Goal: Feedback & Contribution: Leave review/rating

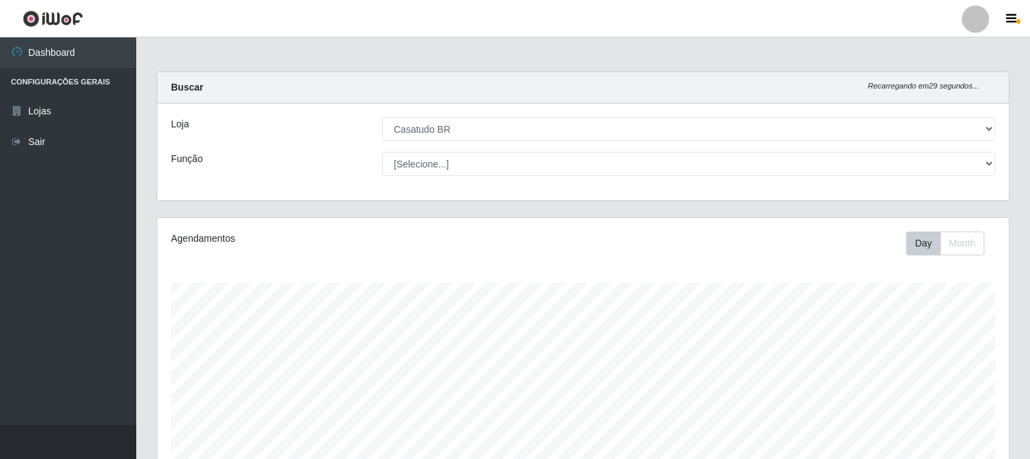
select select "197"
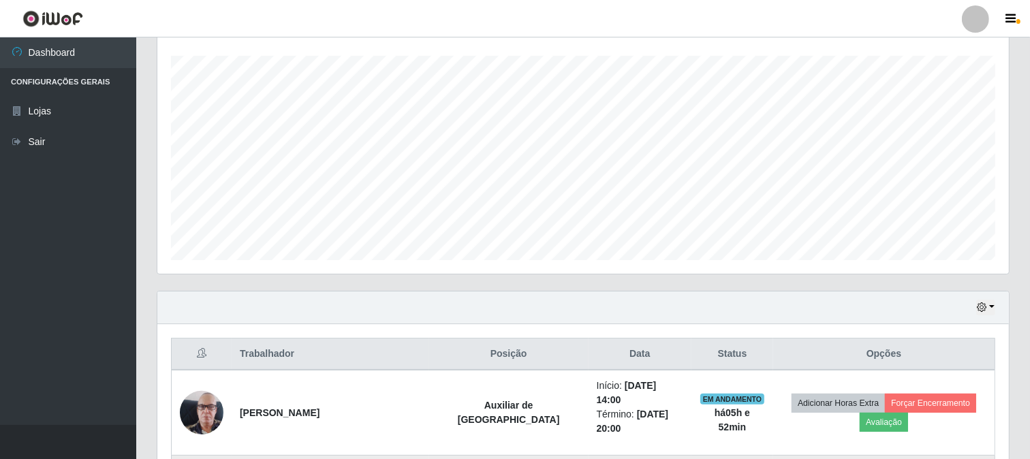
scroll to position [378, 0]
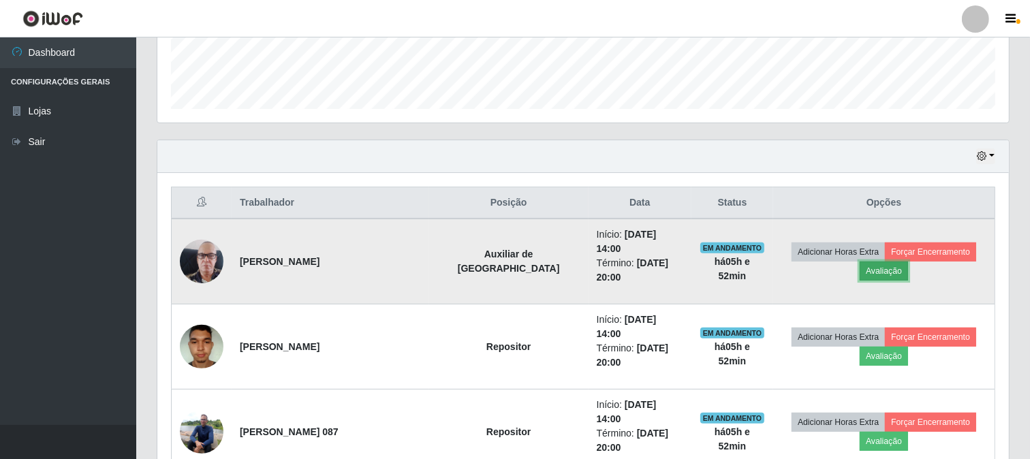
click at [908, 262] on button "Avaliação" at bounding box center [884, 271] width 48 height 19
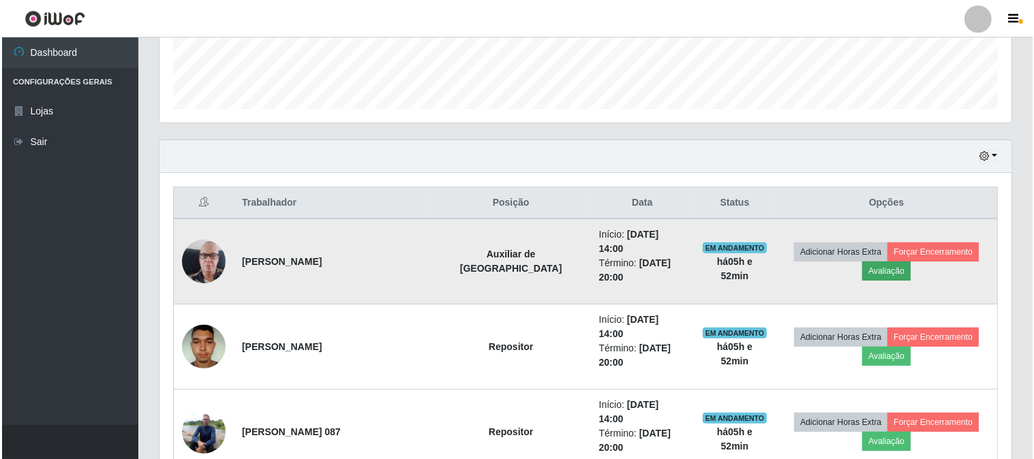
scroll to position [282, 843]
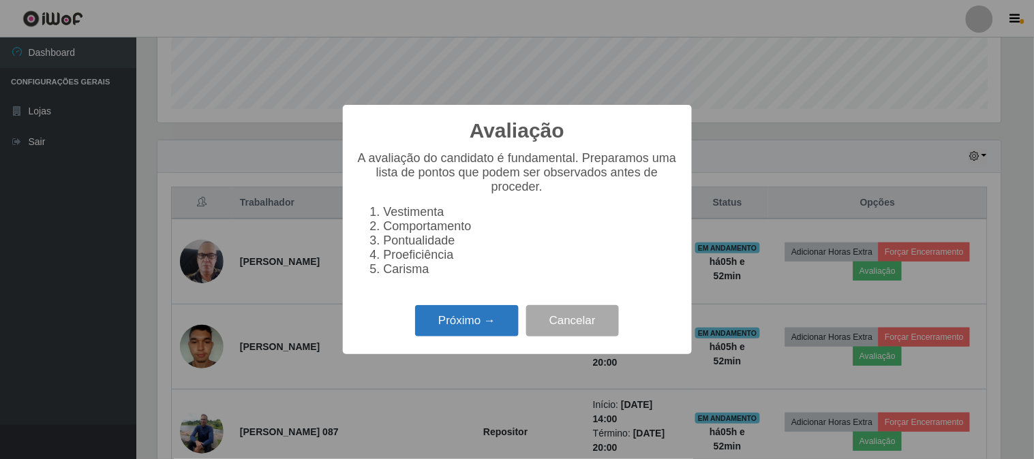
click at [451, 324] on button "Próximo →" at bounding box center [467, 321] width 104 height 32
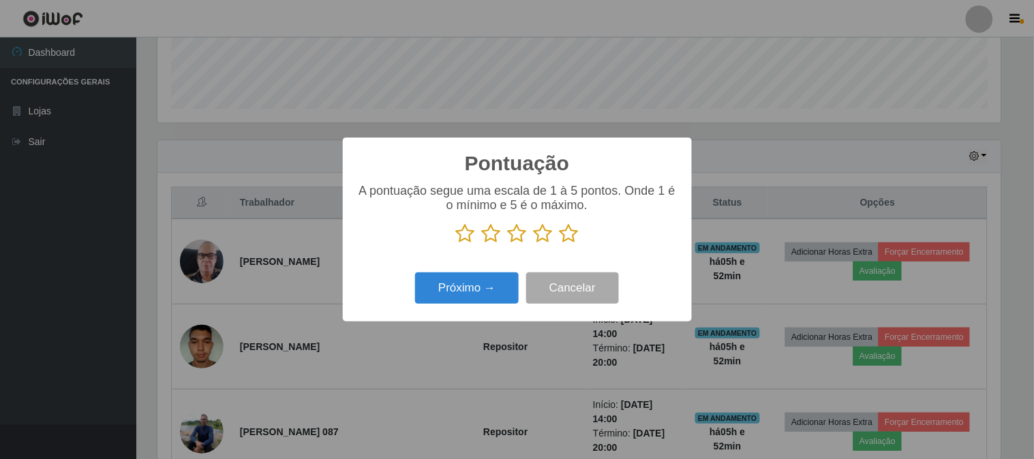
scroll to position [681038, 680478]
click at [576, 243] on icon at bounding box center [568, 233] width 19 height 20
click at [559, 244] on input "radio" at bounding box center [559, 244] width 0 height 0
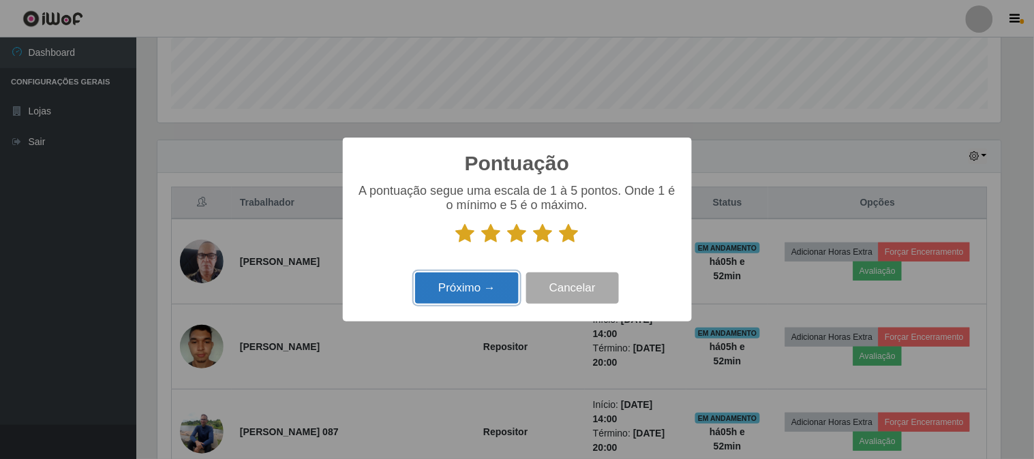
click at [473, 293] on button "Próximo →" at bounding box center [467, 289] width 104 height 32
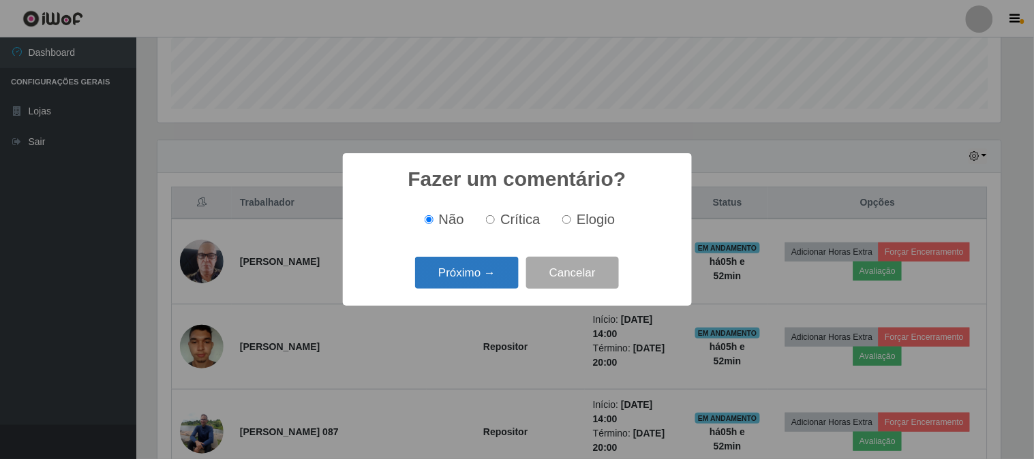
click at [480, 273] on button "Próximo →" at bounding box center [467, 273] width 104 height 32
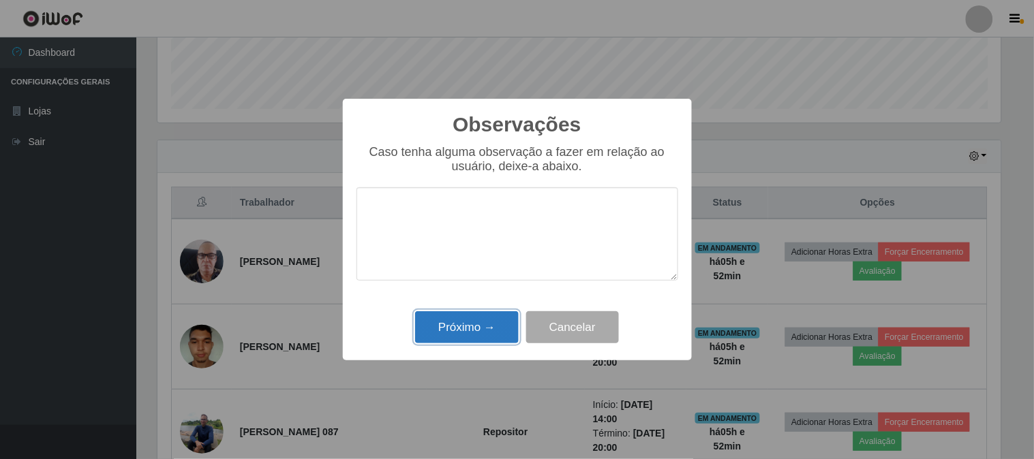
click at [477, 317] on button "Próximo →" at bounding box center [467, 327] width 104 height 32
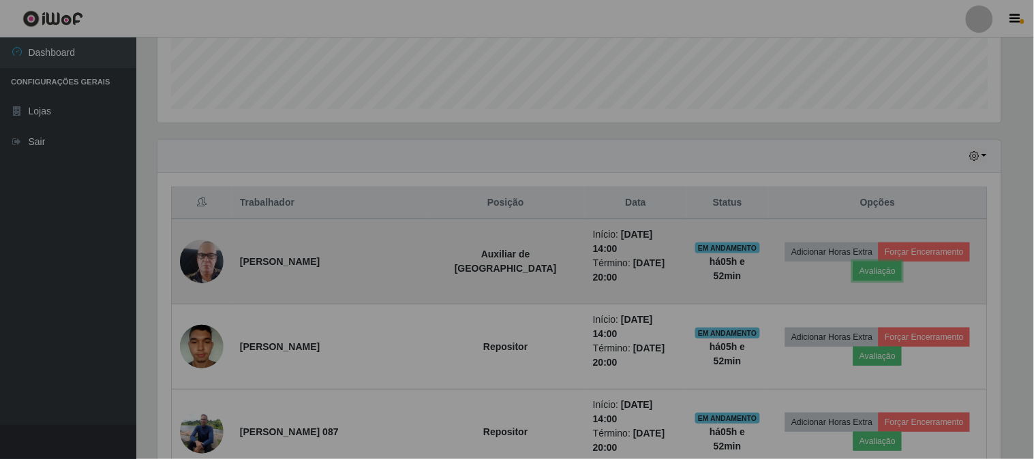
scroll to position [282, 852]
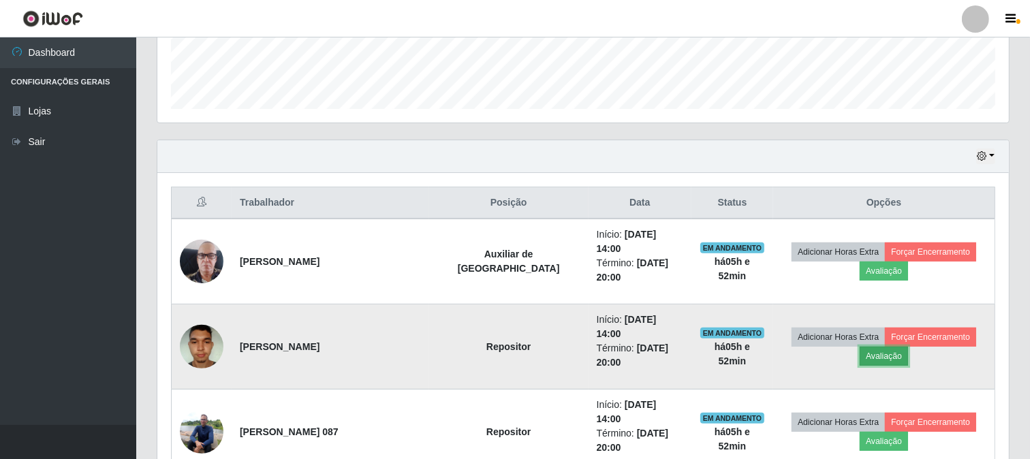
click at [908, 347] on button "Avaliação" at bounding box center [884, 356] width 48 height 19
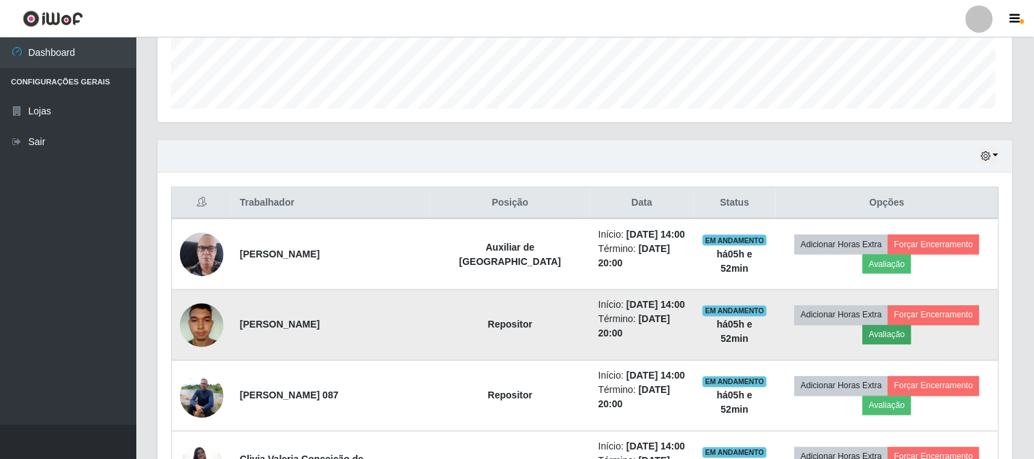
scroll to position [282, 843]
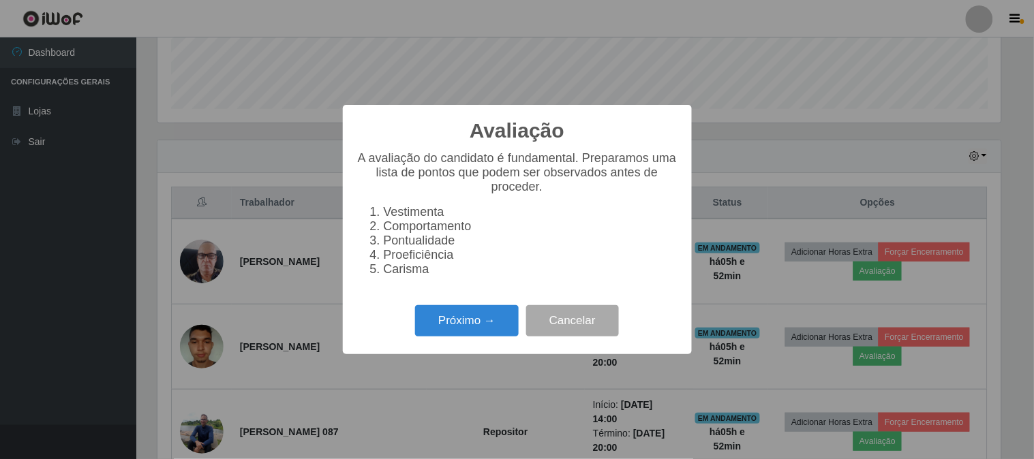
click at [499, 309] on div "Próximo → Cancelar" at bounding box center [517, 320] width 322 height 39
click at [498, 318] on button "Próximo →" at bounding box center [467, 321] width 104 height 32
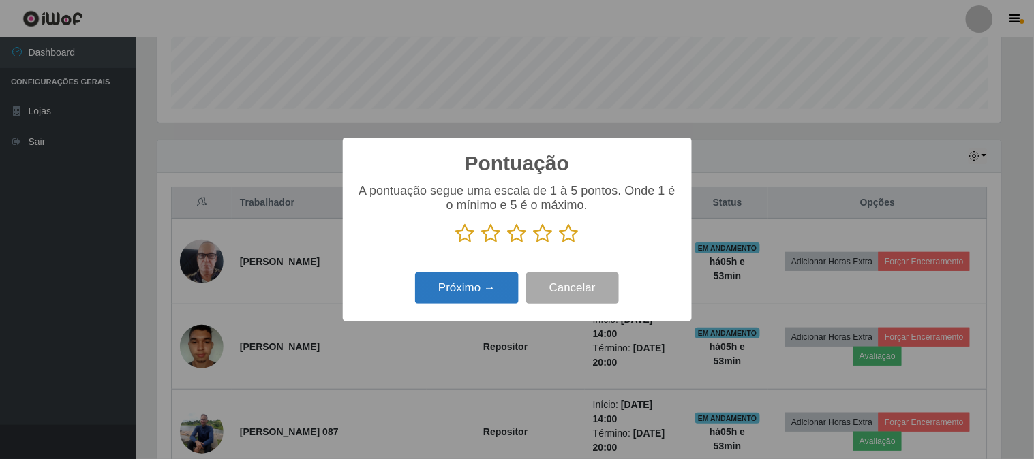
drag, startPoint x: 566, startPoint y: 236, endPoint x: 491, endPoint y: 282, distance: 88.1
click at [564, 238] on icon at bounding box center [568, 233] width 19 height 20
click at [559, 244] on input "radio" at bounding box center [559, 244] width 0 height 0
click at [480, 287] on button "Próximo →" at bounding box center [467, 289] width 104 height 32
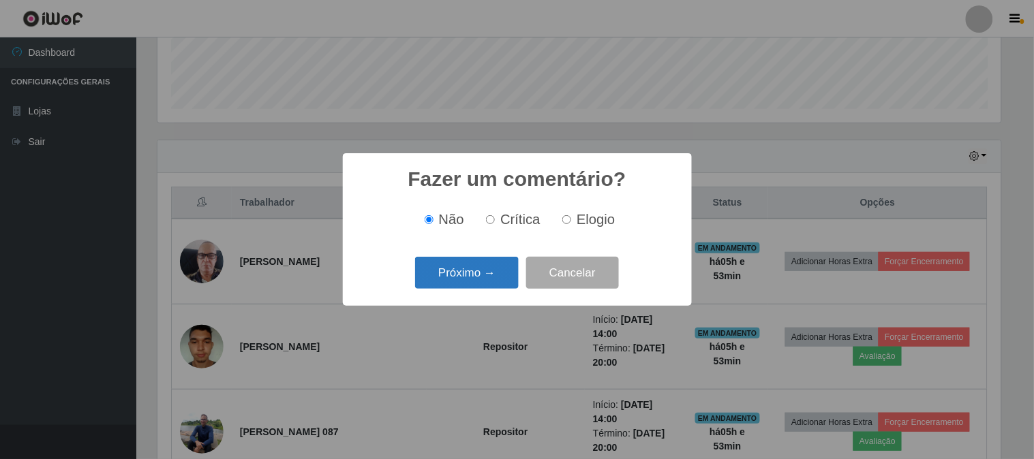
click at [494, 277] on button "Próximo →" at bounding box center [467, 273] width 104 height 32
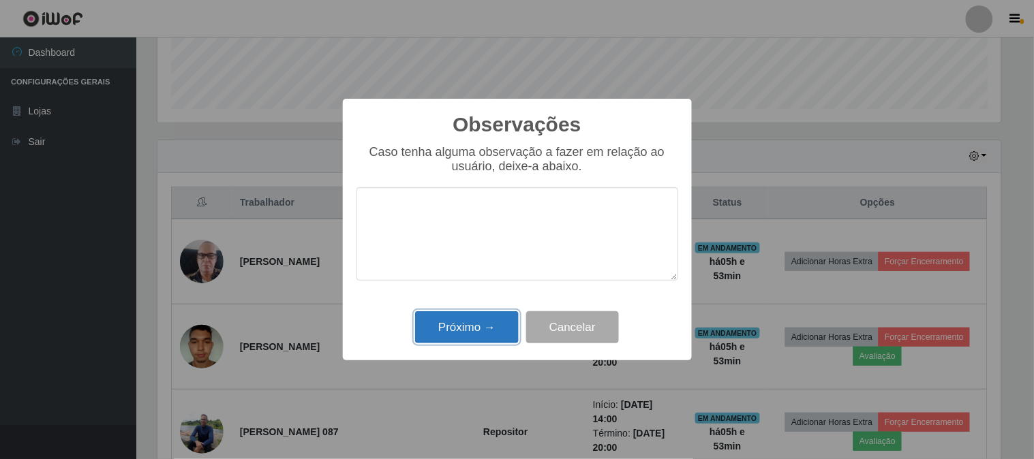
click at [464, 338] on button "Próximo →" at bounding box center [467, 327] width 104 height 32
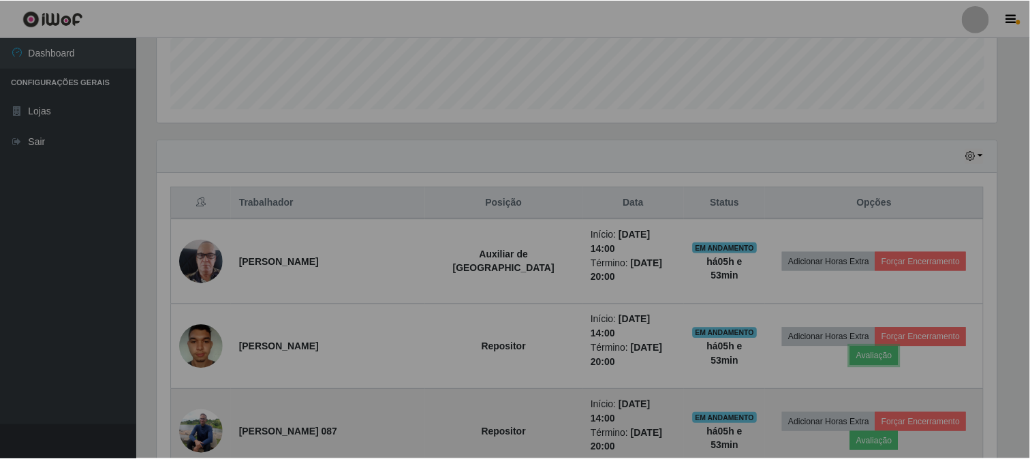
scroll to position [282, 852]
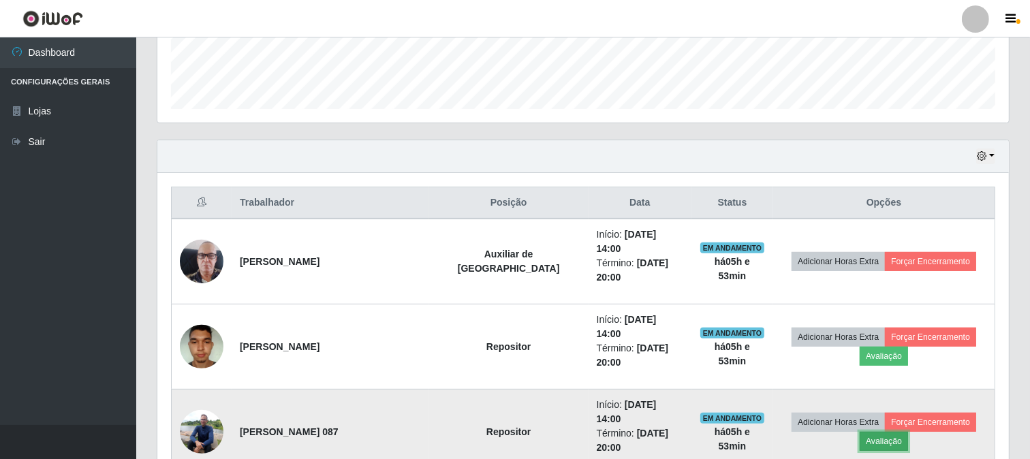
click at [908, 432] on button "Avaliação" at bounding box center [884, 441] width 48 height 19
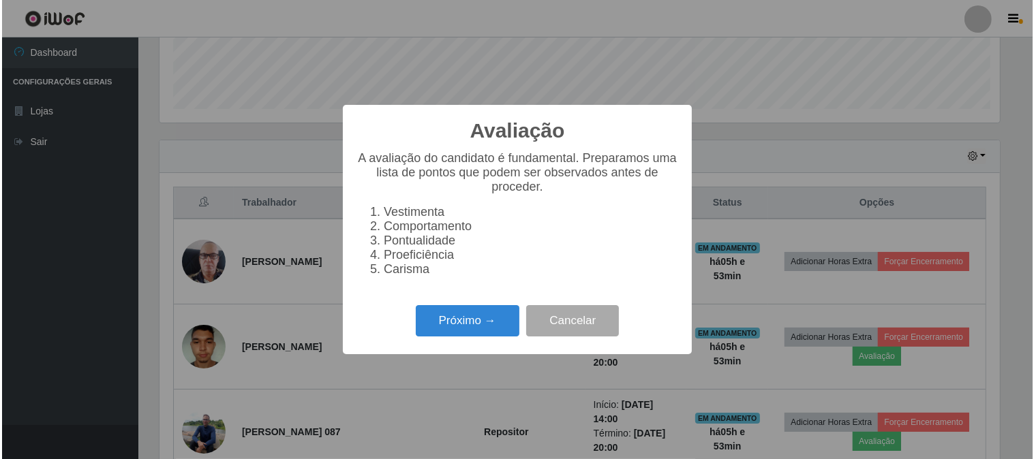
scroll to position [282, 843]
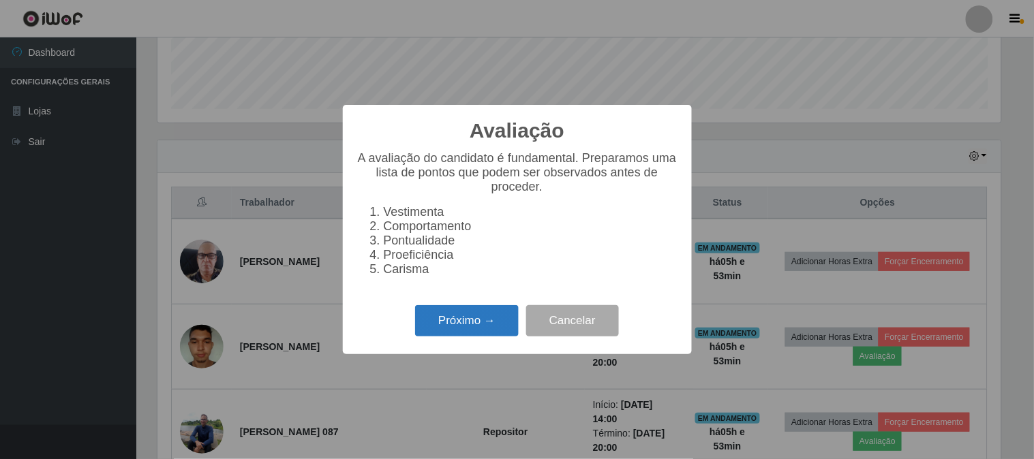
click at [450, 318] on button "Próximo →" at bounding box center [467, 321] width 104 height 32
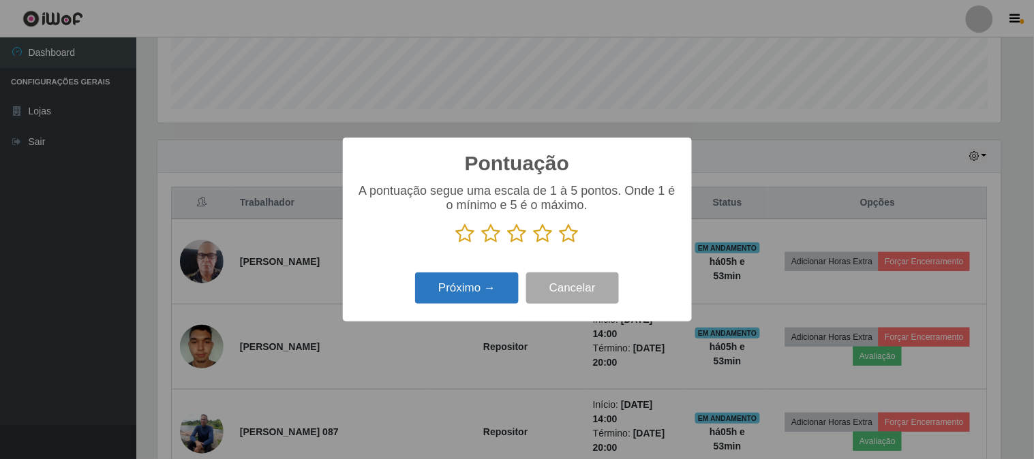
drag, startPoint x: 564, startPoint y: 237, endPoint x: 454, endPoint y: 286, distance: 120.2
click at [557, 242] on p at bounding box center [517, 233] width 322 height 20
drag, startPoint x: 568, startPoint y: 235, endPoint x: 482, endPoint y: 275, distance: 94.8
click at [564, 236] on icon at bounding box center [568, 233] width 19 height 20
click at [559, 244] on input "radio" at bounding box center [559, 244] width 0 height 0
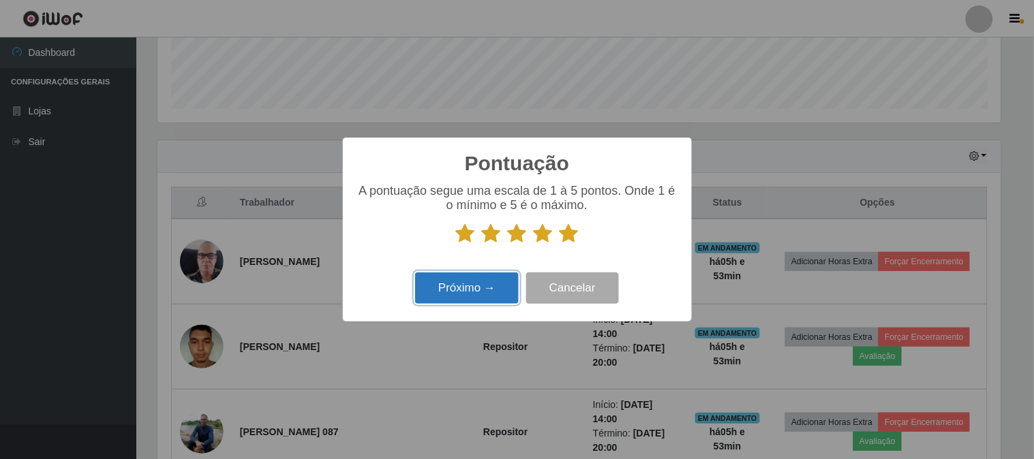
click at [450, 295] on button "Próximo →" at bounding box center [467, 289] width 104 height 32
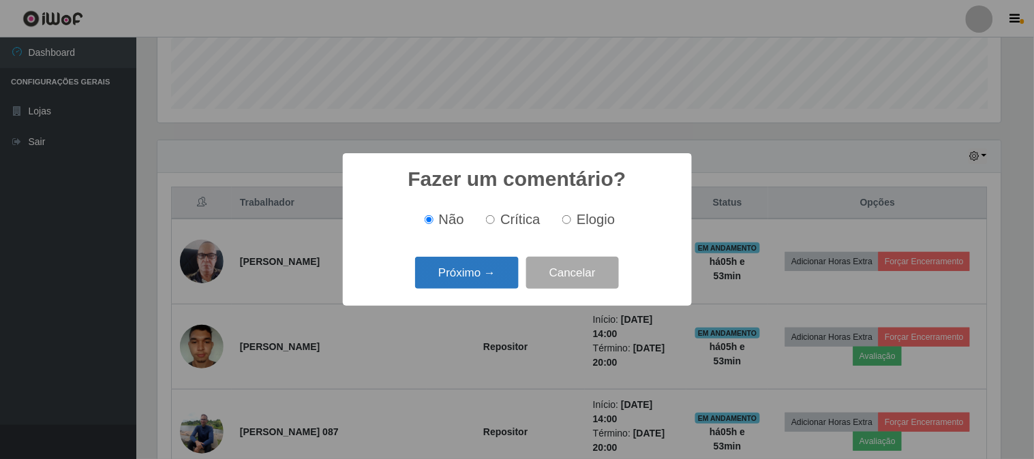
click at [454, 273] on button "Próximo →" at bounding box center [467, 273] width 104 height 32
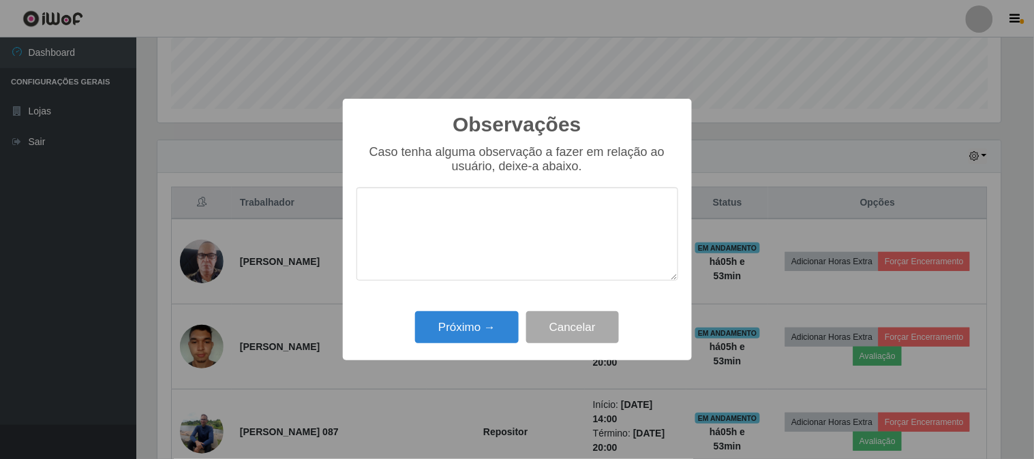
click at [465, 311] on div "Próximo → Cancelar" at bounding box center [517, 327] width 322 height 39
click at [467, 319] on button "Próximo →" at bounding box center [467, 327] width 104 height 32
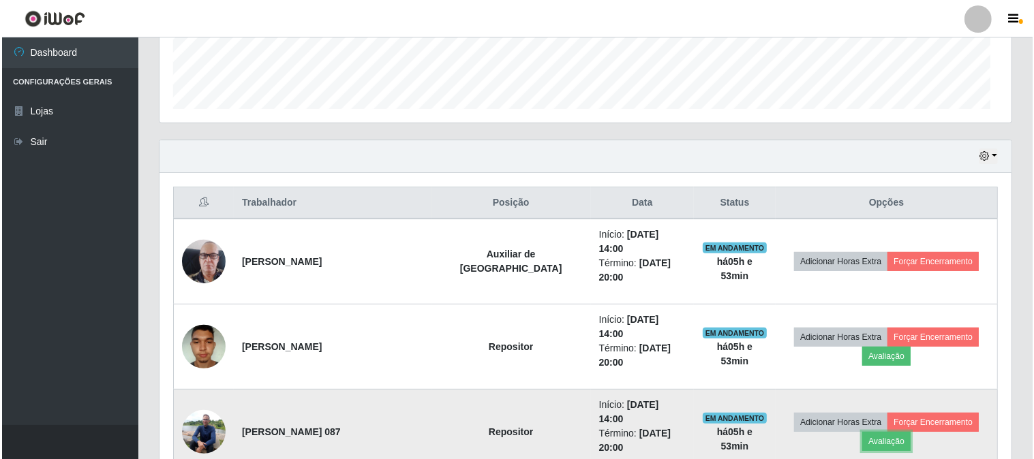
scroll to position [282, 852]
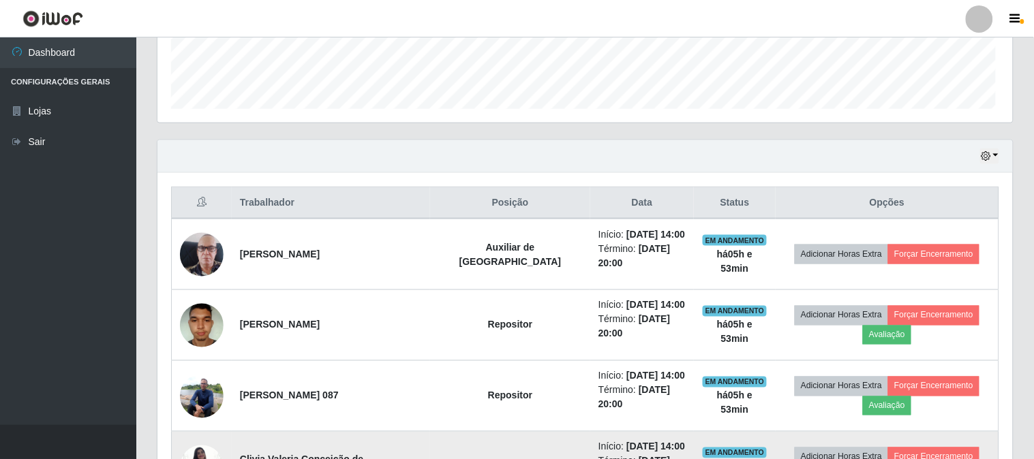
scroll to position [282, 843]
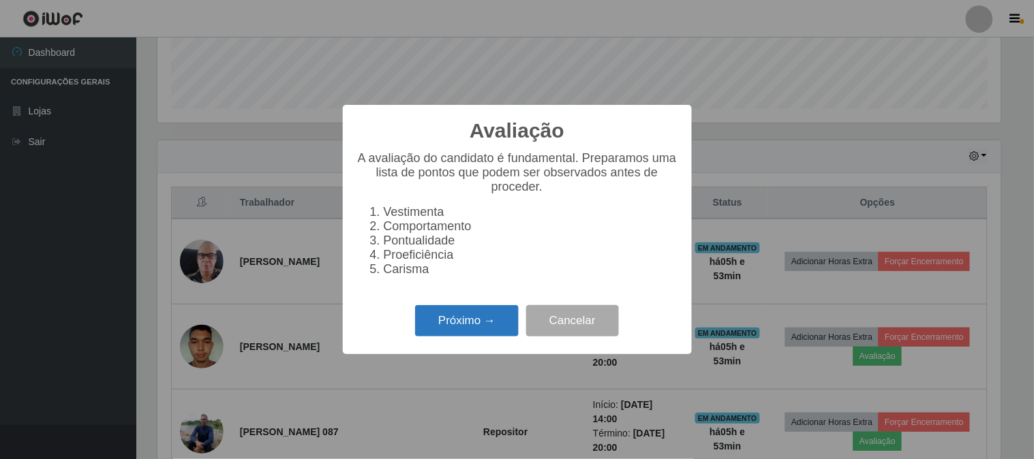
click at [482, 311] on button "Próximo →" at bounding box center [467, 321] width 104 height 32
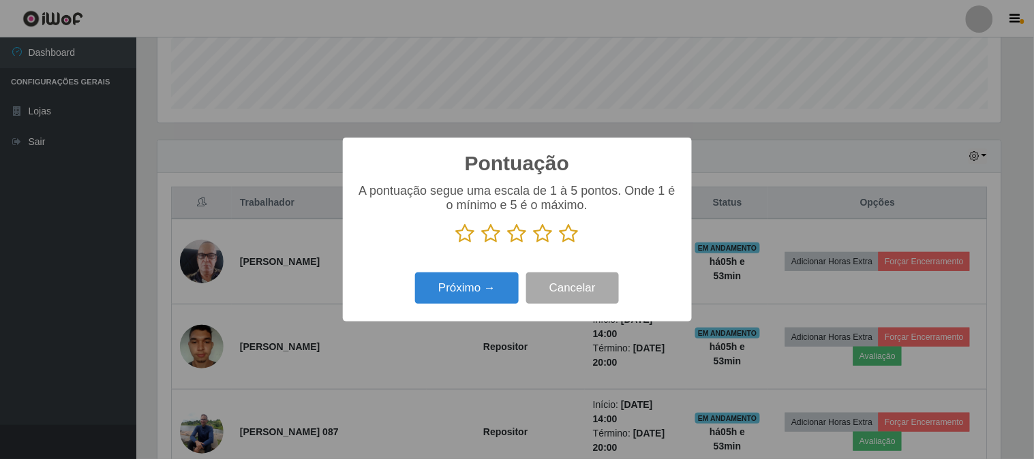
click at [568, 233] on icon at bounding box center [568, 233] width 19 height 20
click at [559, 244] on input "radio" at bounding box center [559, 244] width 0 height 0
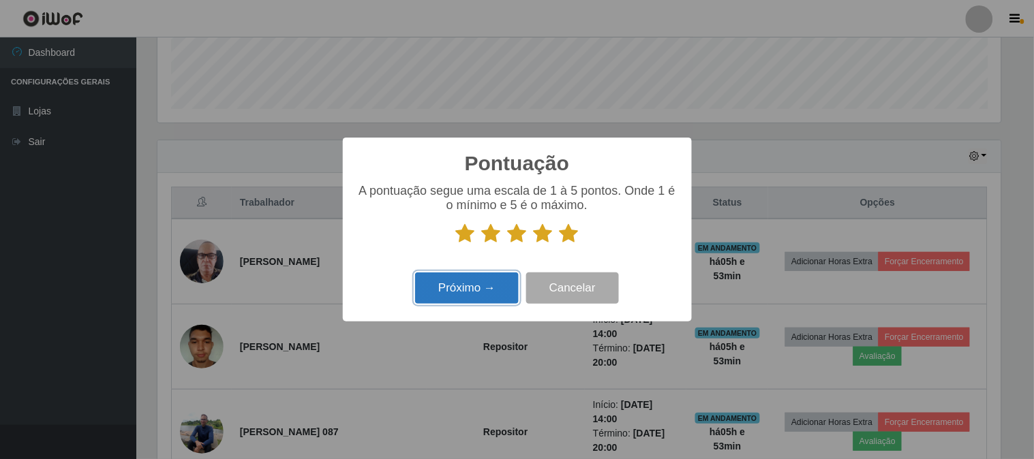
click at [500, 289] on button "Próximo →" at bounding box center [467, 289] width 104 height 32
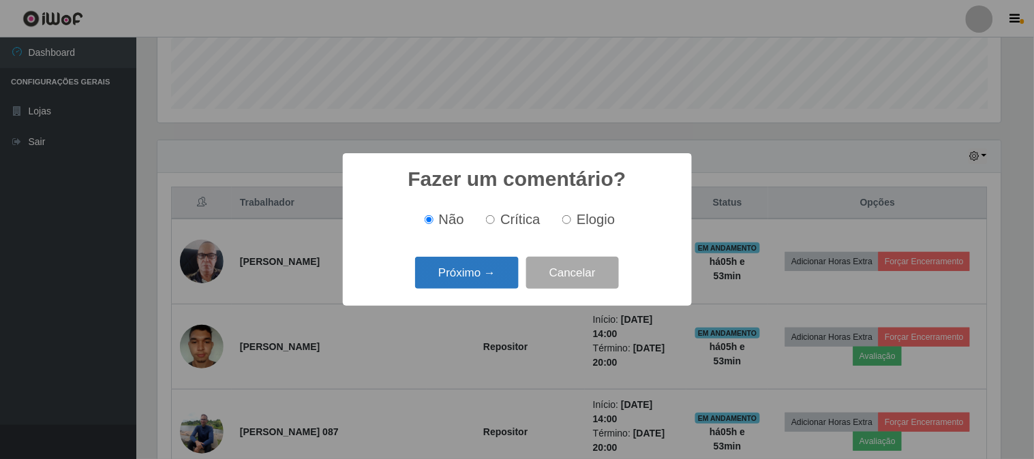
click at [485, 281] on button "Próximo →" at bounding box center [467, 273] width 104 height 32
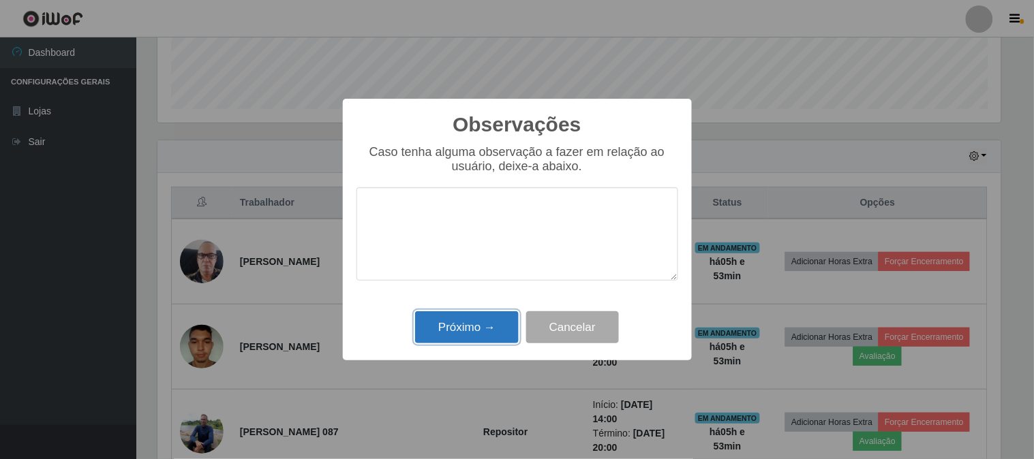
click at [450, 338] on button "Próximo →" at bounding box center [467, 327] width 104 height 32
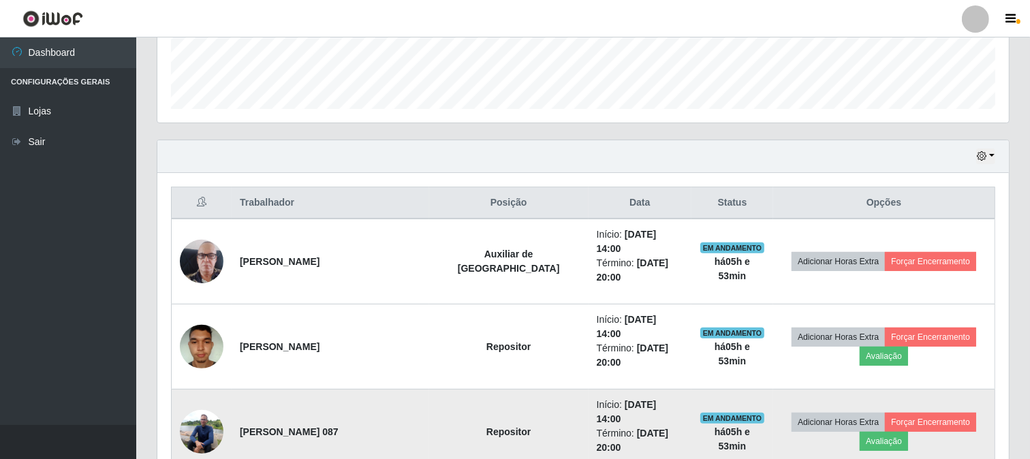
scroll to position [454, 0]
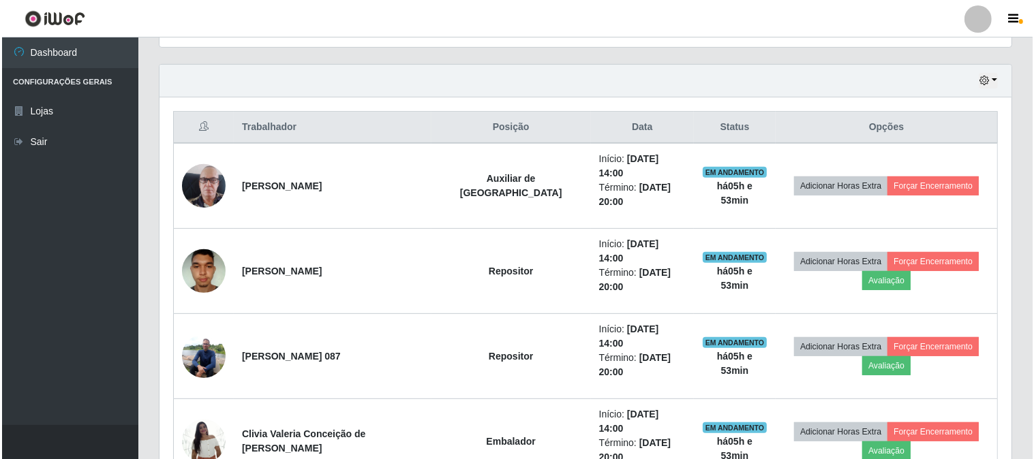
scroll to position [282, 843]
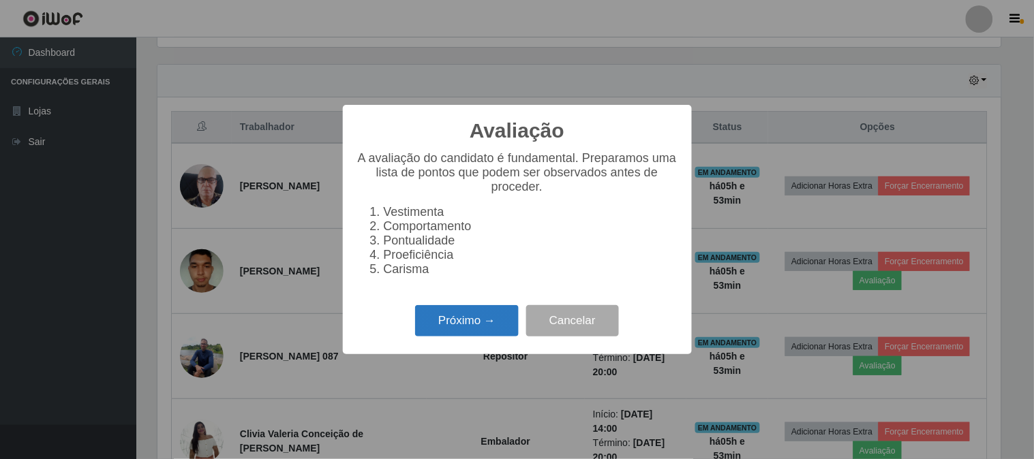
click at [485, 325] on button "Próximo →" at bounding box center [467, 321] width 104 height 32
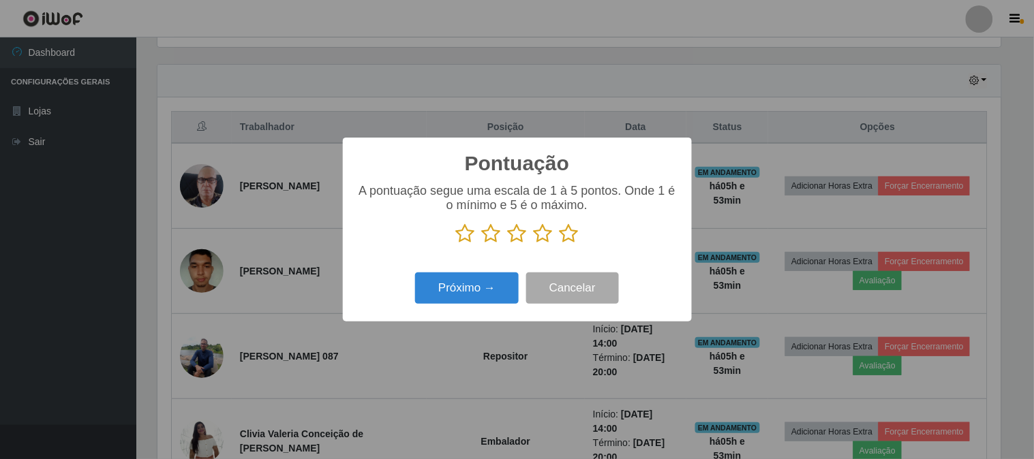
click at [559, 234] on icon at bounding box center [568, 233] width 19 height 20
click at [559, 244] on input "radio" at bounding box center [559, 244] width 0 height 0
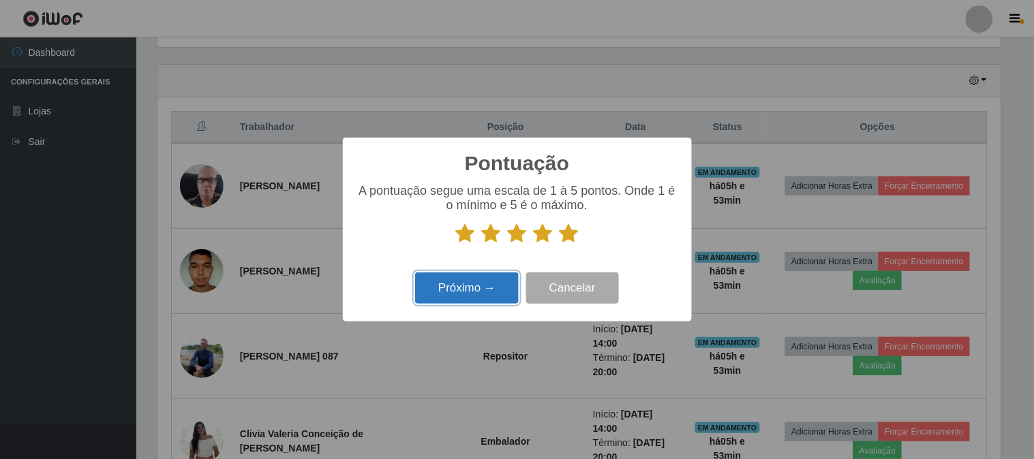
click at [495, 277] on button "Próximo →" at bounding box center [467, 289] width 104 height 32
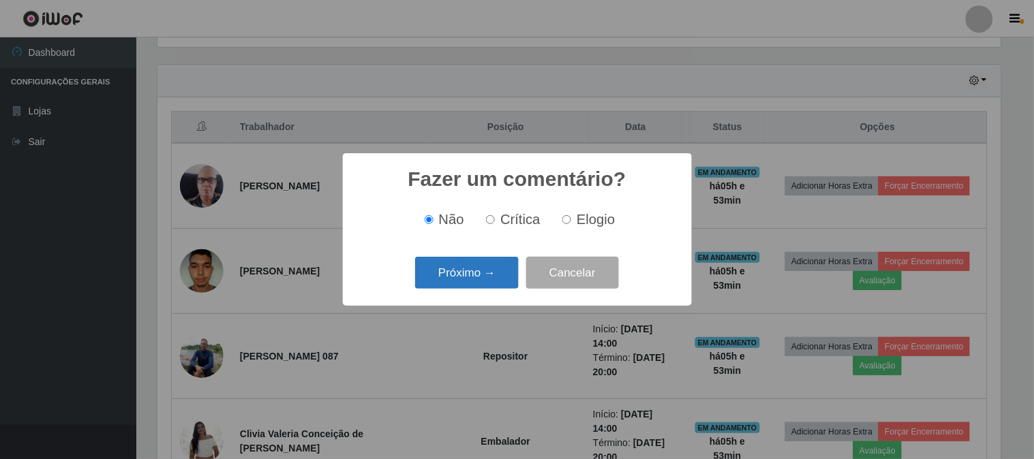
click at [468, 280] on button "Próximo →" at bounding box center [467, 273] width 104 height 32
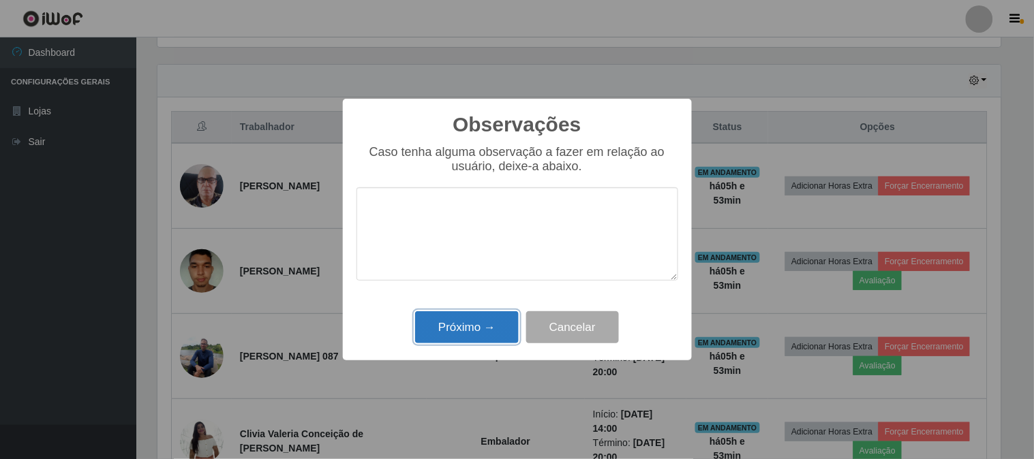
click at [426, 322] on button "Próximo →" at bounding box center [467, 327] width 104 height 32
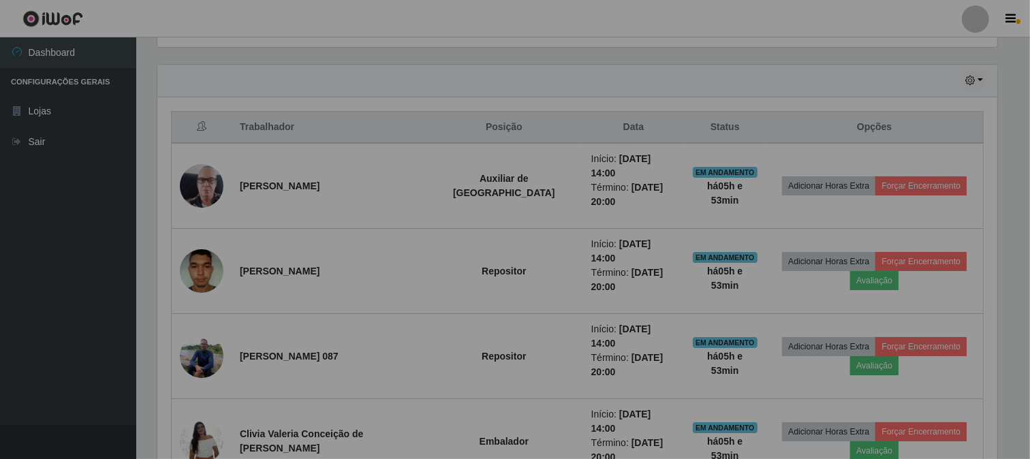
scroll to position [0, 0]
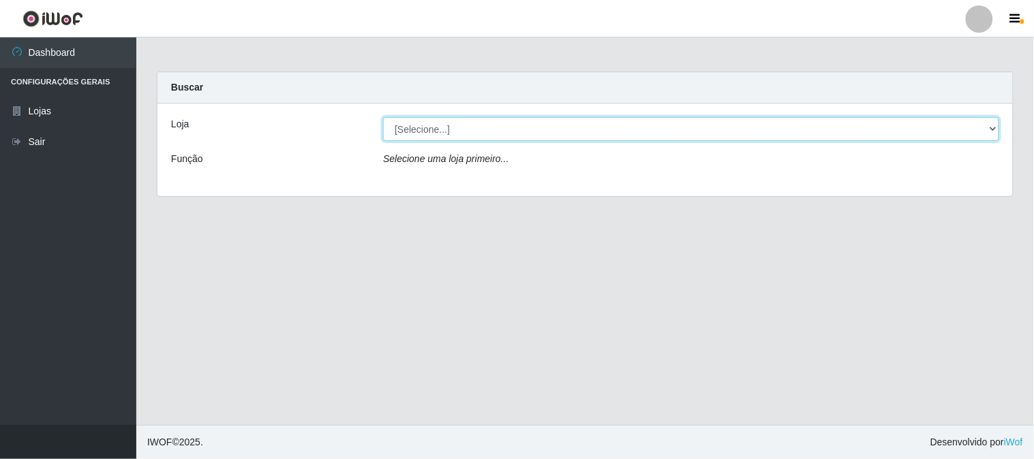
click at [617, 133] on select "[Selecione...] Casatudo BR" at bounding box center [691, 129] width 616 height 24
select select "197"
click at [383, 117] on select "[Selecione...] Casatudo BR" at bounding box center [691, 129] width 616 height 24
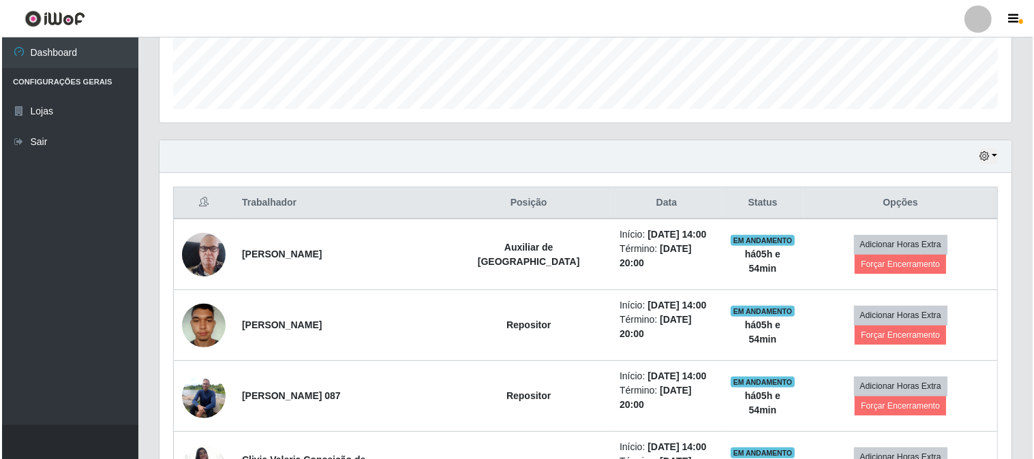
scroll to position [506, 0]
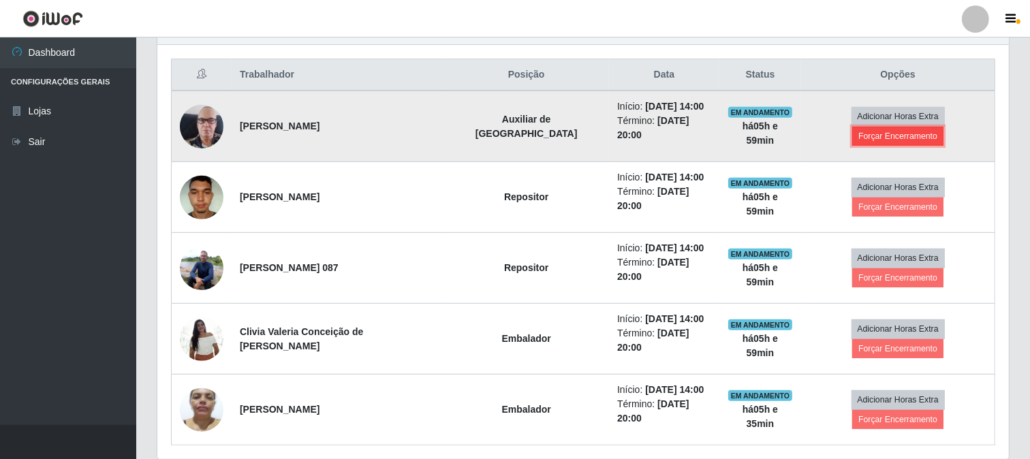
click at [920, 127] on button "Forçar Encerramento" at bounding box center [897, 136] width 91 height 19
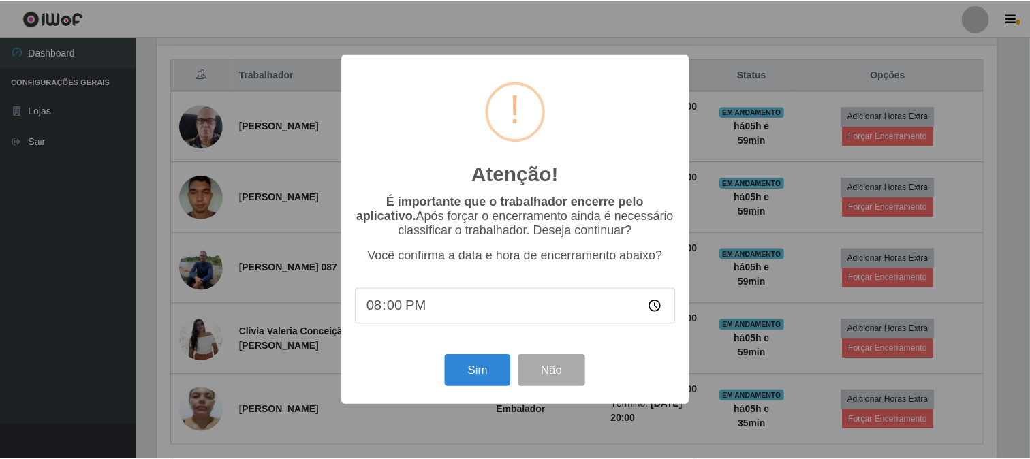
scroll to position [282, 843]
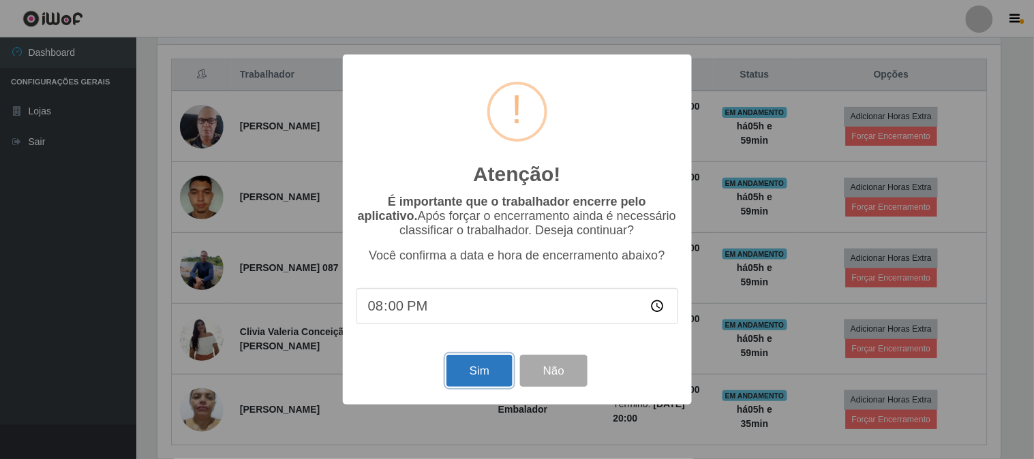
click at [466, 368] on button "Sim" at bounding box center [479, 371] width 66 height 32
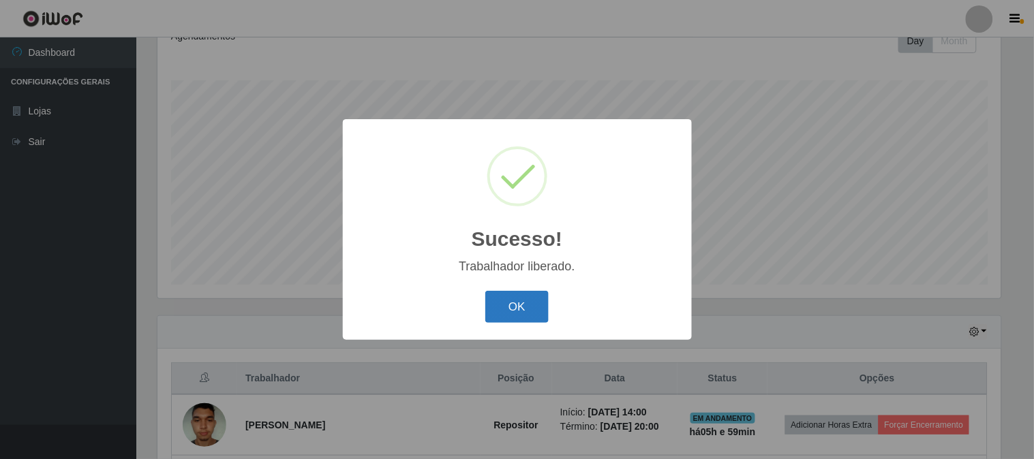
click at [508, 310] on button "OK" at bounding box center [516, 307] width 63 height 32
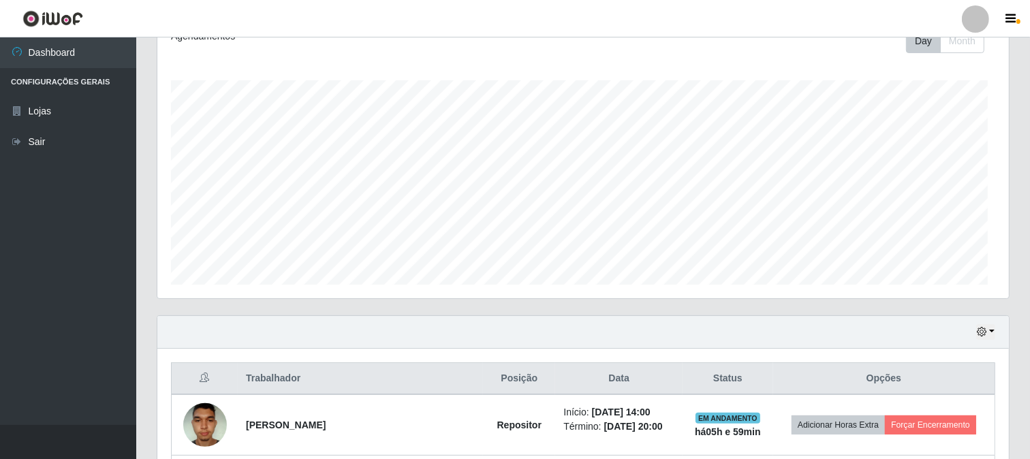
scroll to position [282, 852]
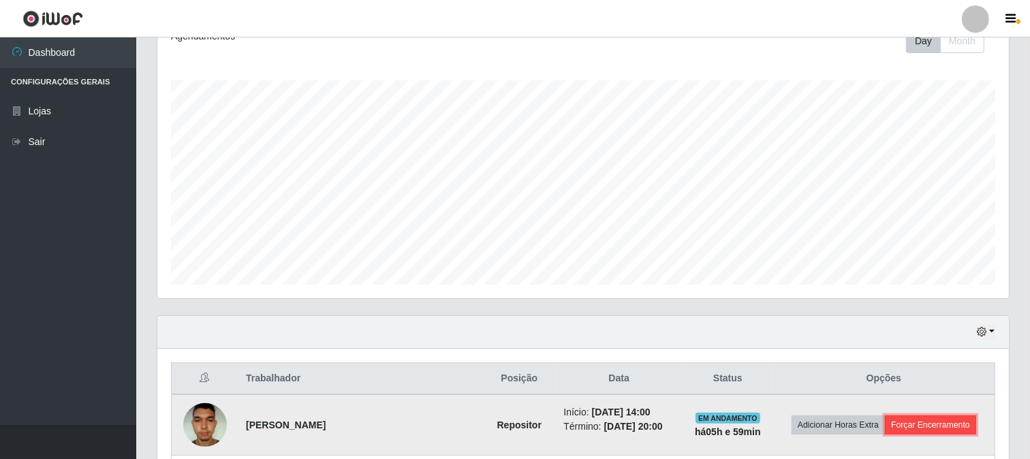
click at [961, 424] on button "Forçar Encerramento" at bounding box center [930, 425] width 91 height 19
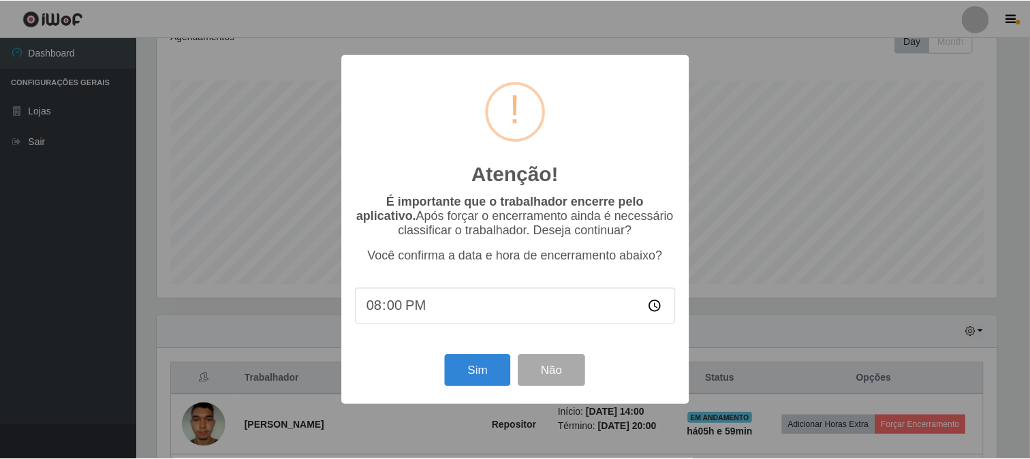
scroll to position [282, 843]
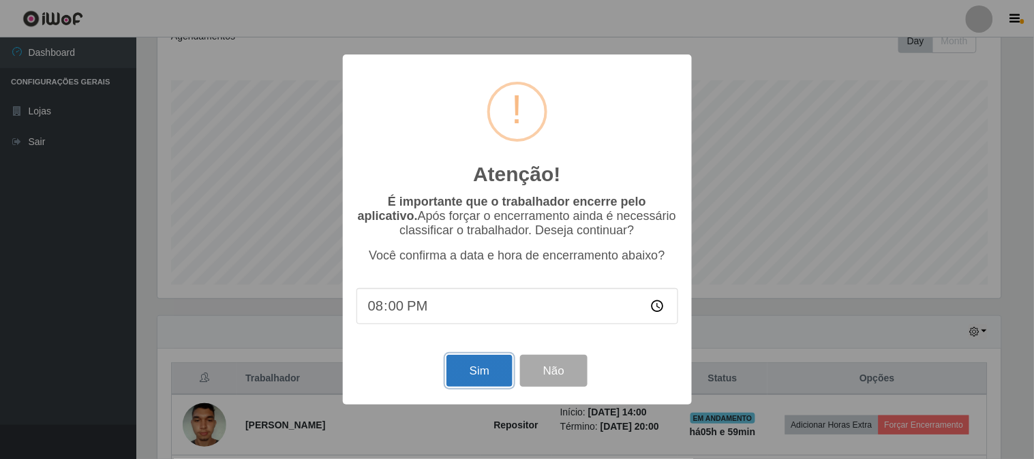
click at [477, 377] on button "Sim" at bounding box center [479, 371] width 66 height 32
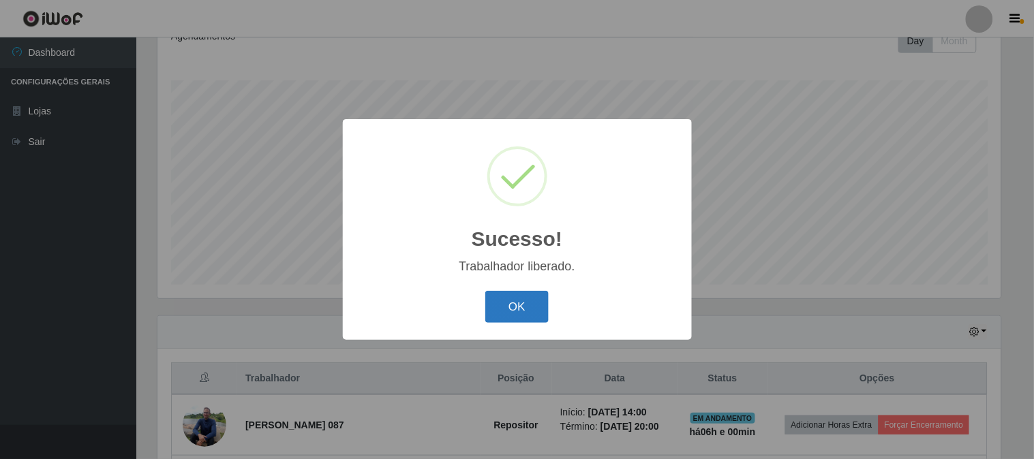
click at [522, 315] on button "OK" at bounding box center [516, 307] width 63 height 32
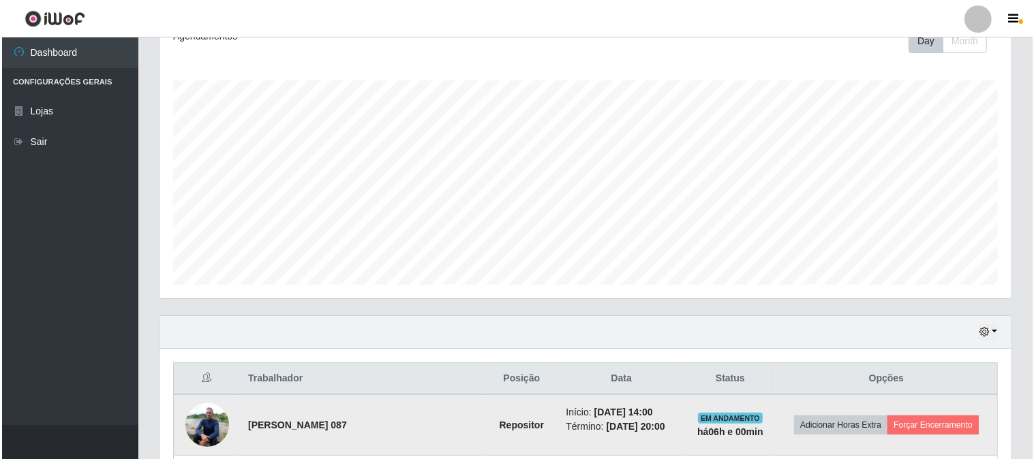
scroll to position [354, 0]
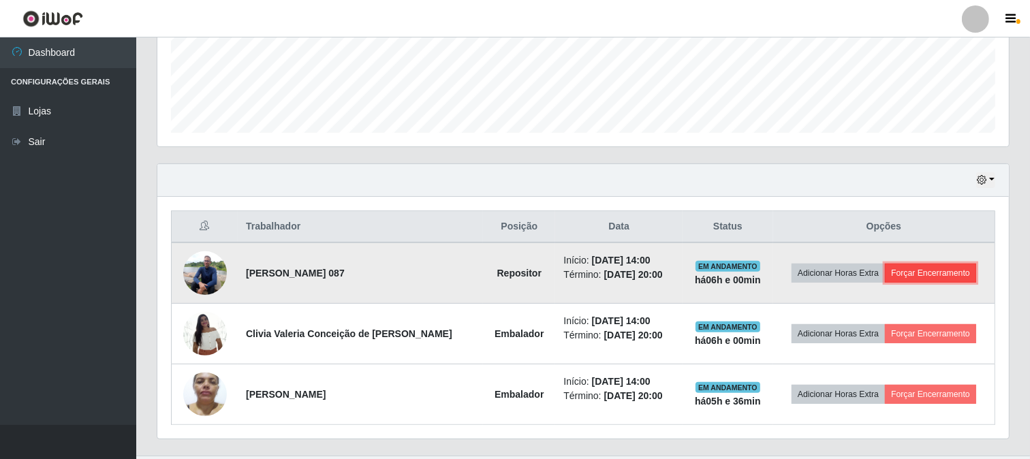
click at [956, 275] on button "Forçar Encerramento" at bounding box center [930, 273] width 91 height 19
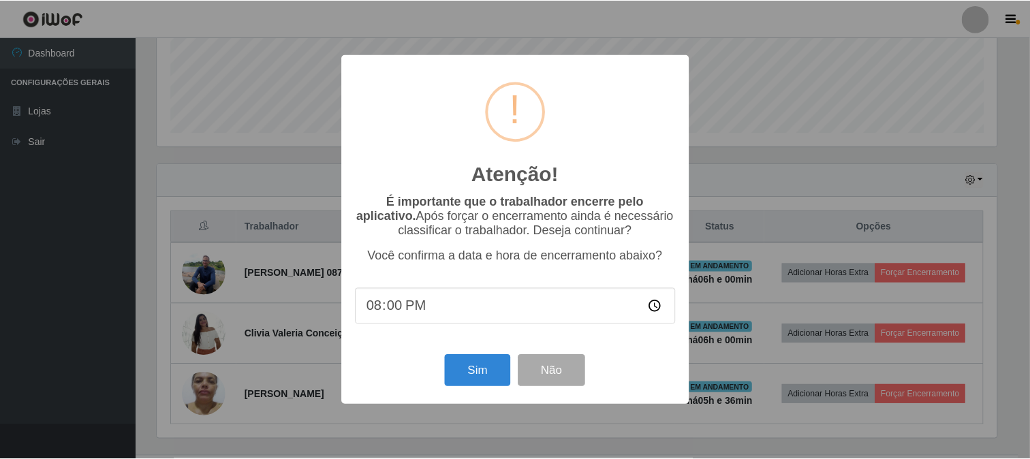
scroll to position [282, 843]
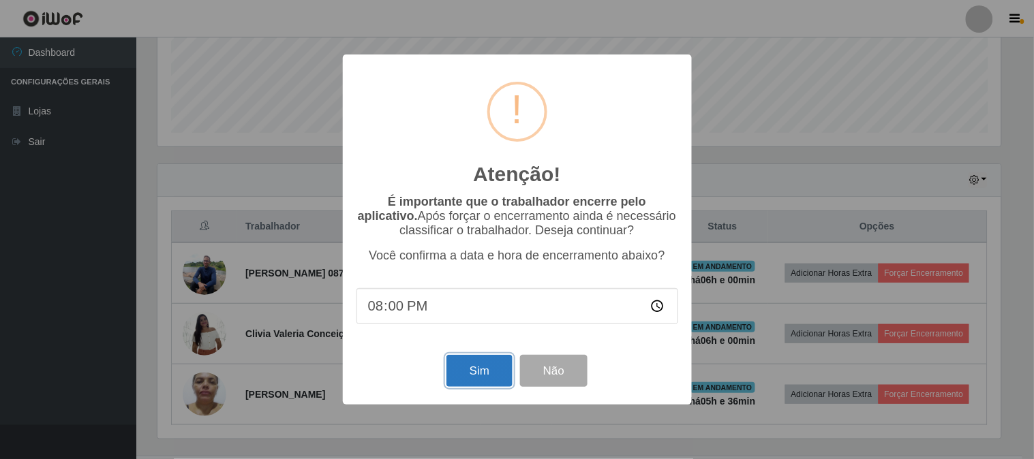
click at [472, 382] on button "Sim" at bounding box center [479, 371] width 66 height 32
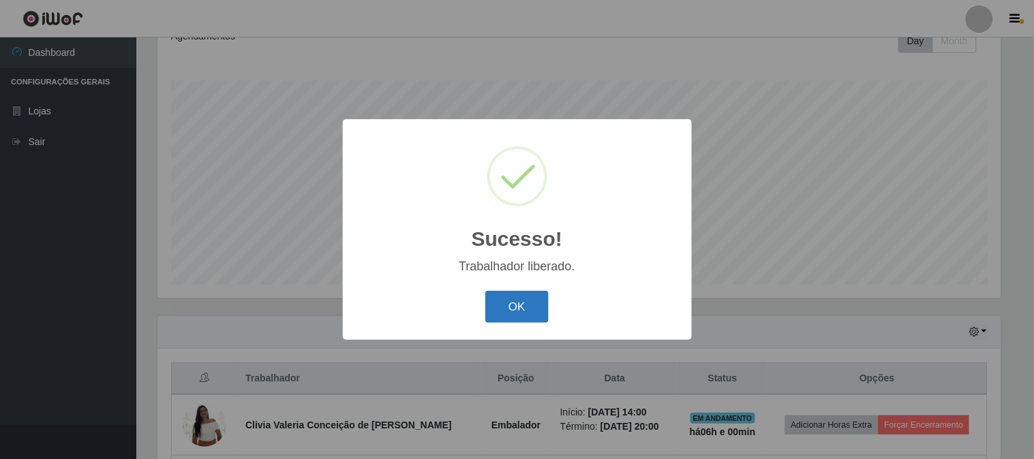
click at [516, 313] on button "OK" at bounding box center [516, 307] width 63 height 32
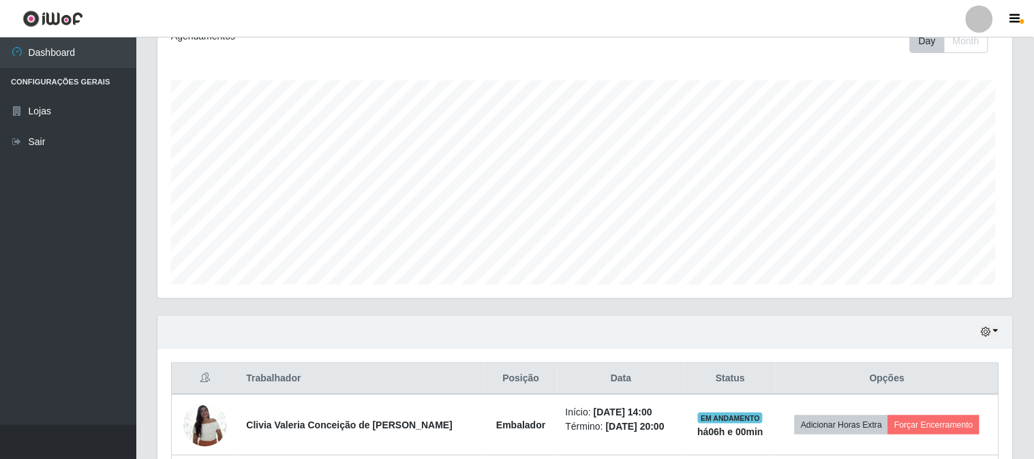
scroll to position [282, 852]
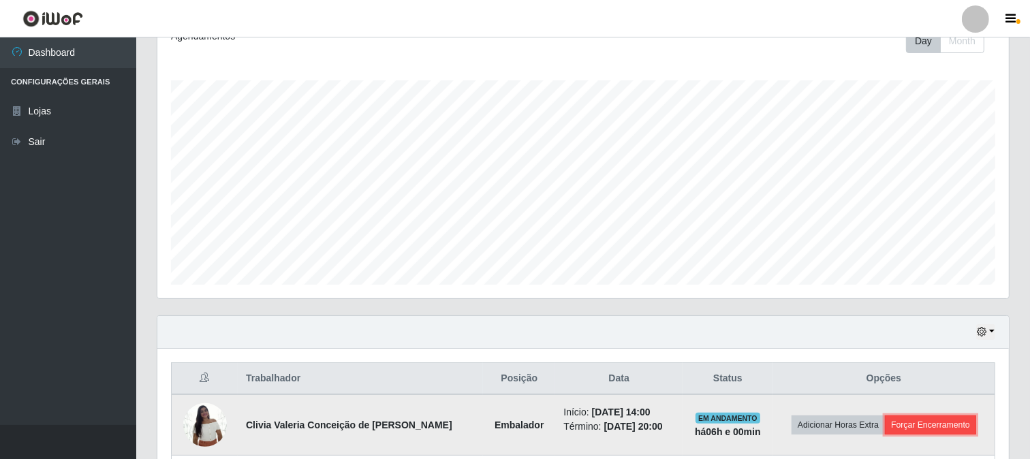
click at [944, 427] on button "Forçar Encerramento" at bounding box center [930, 425] width 91 height 19
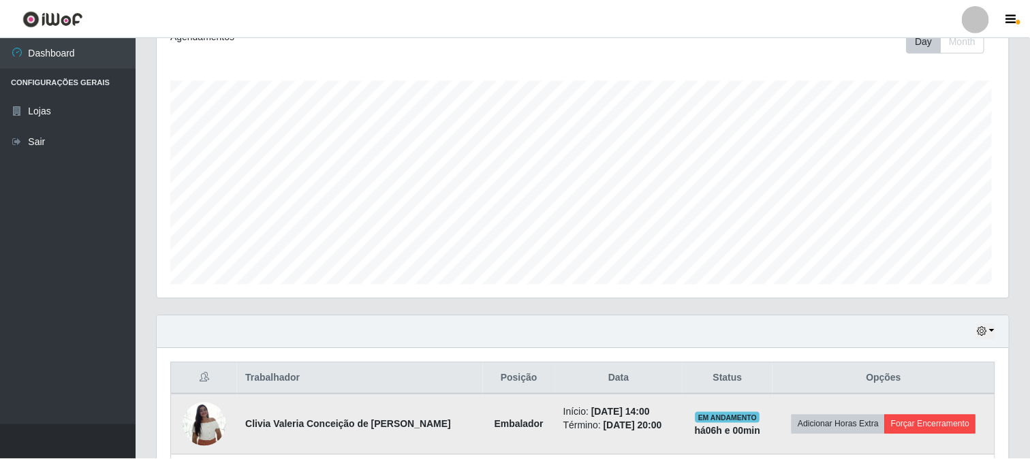
scroll to position [282, 843]
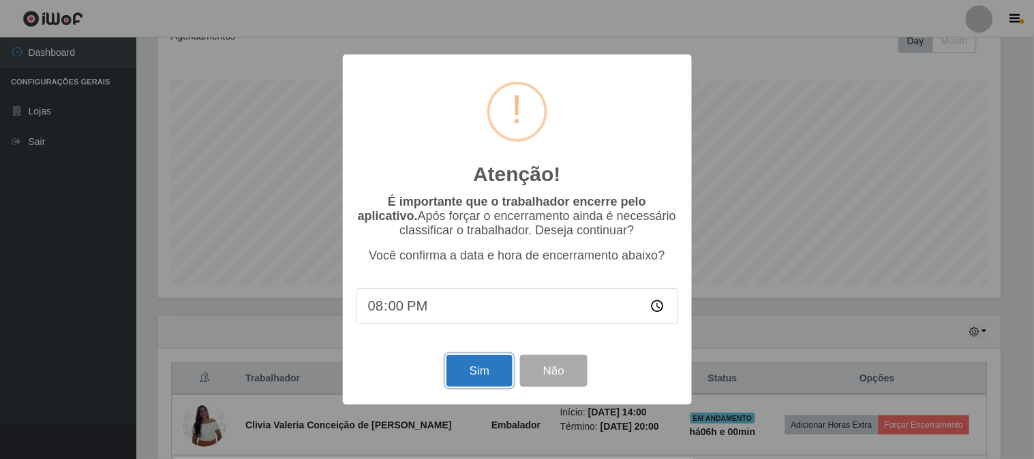
click at [489, 375] on button "Sim" at bounding box center [479, 371] width 66 height 32
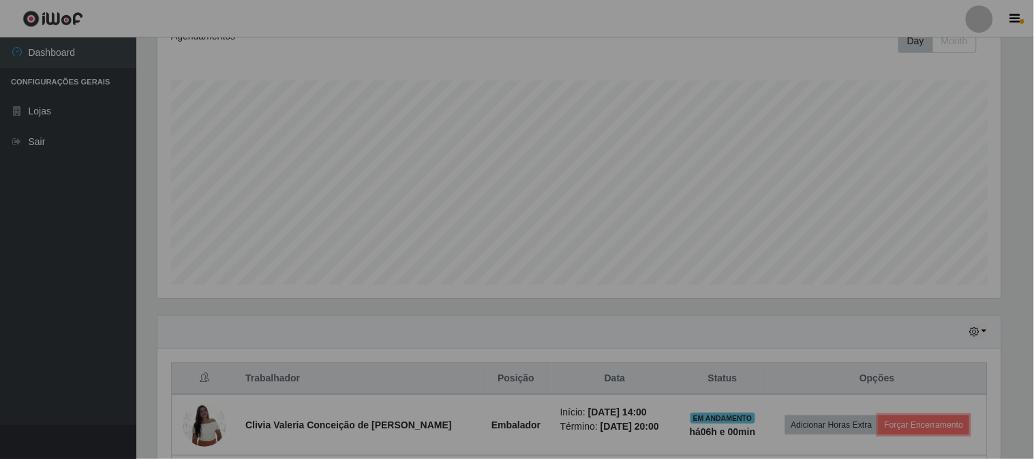
scroll to position [0, 0]
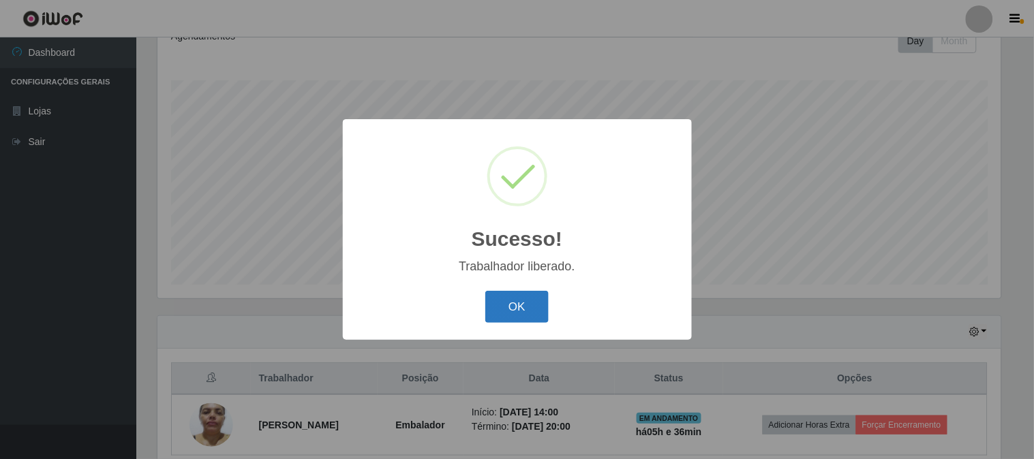
click at [514, 307] on button "OK" at bounding box center [516, 307] width 63 height 32
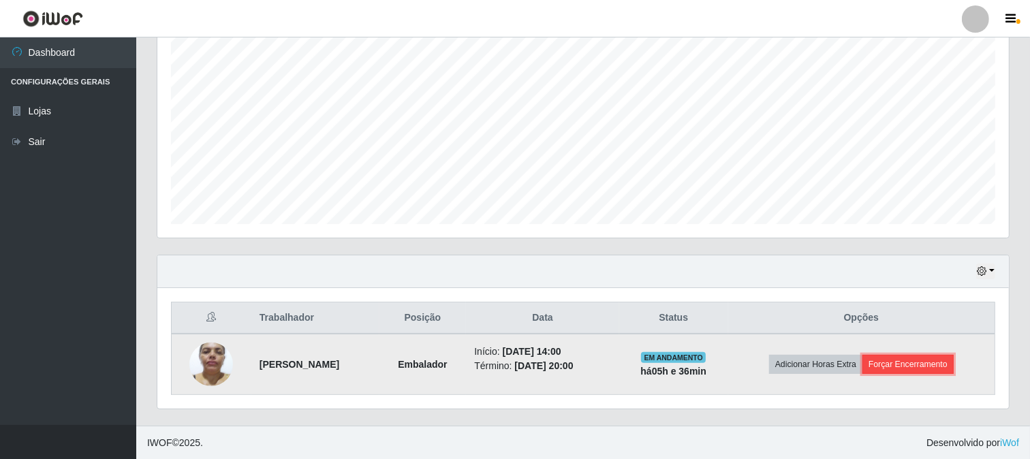
click at [950, 364] on button "Forçar Encerramento" at bounding box center [908, 364] width 91 height 19
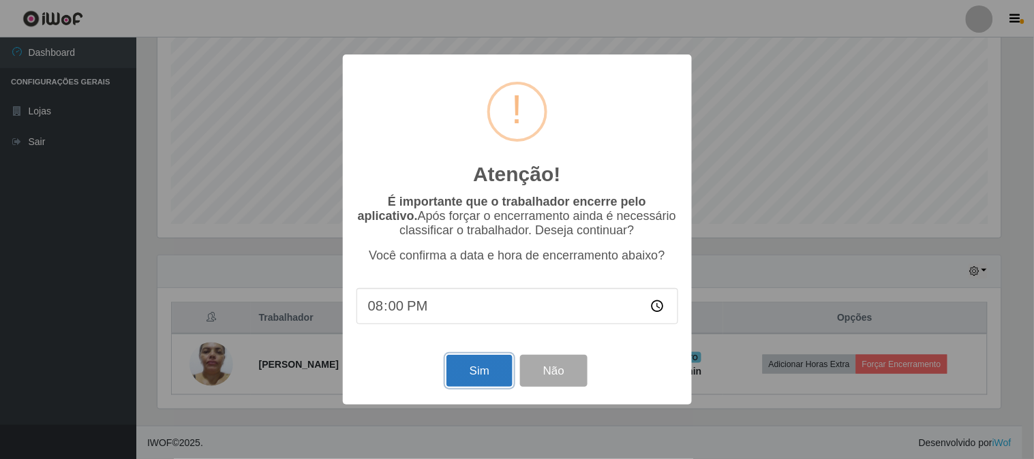
click at [474, 373] on button "Sim" at bounding box center [479, 371] width 66 height 32
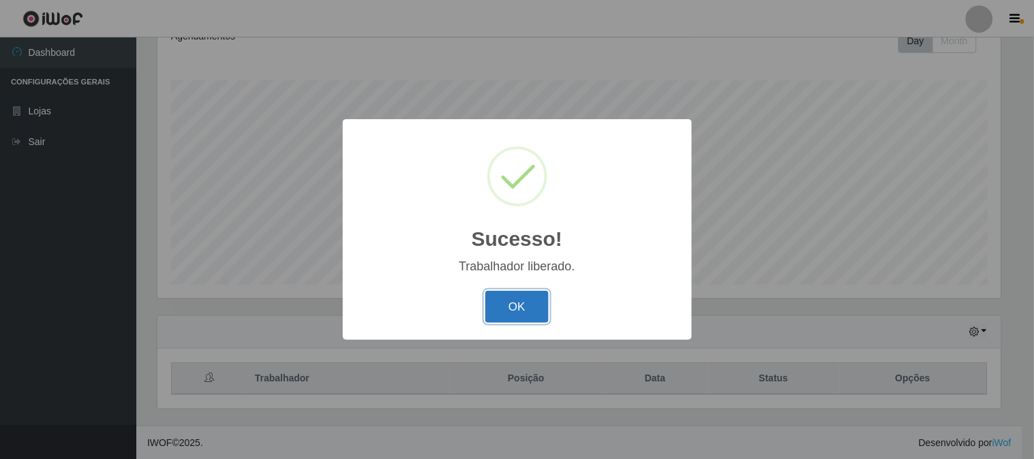
click at [522, 303] on button "OK" at bounding box center [516, 307] width 63 height 32
